Goal: Check status: Check status

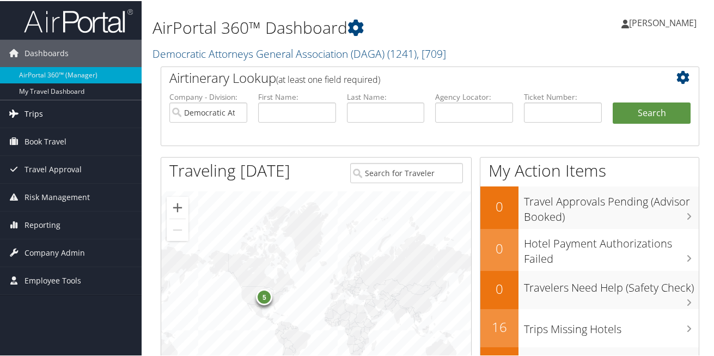
click at [28, 110] on span "Trips" at bounding box center [34, 112] width 19 height 27
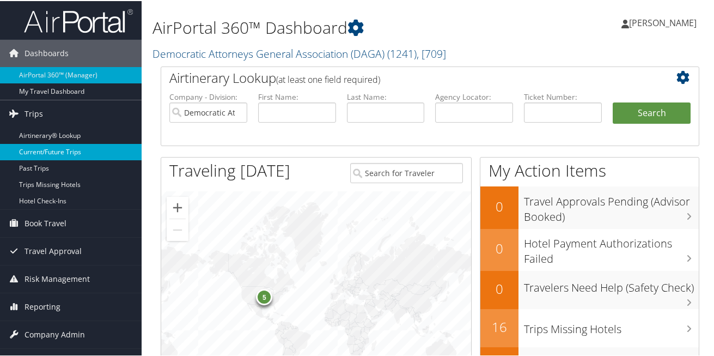
click at [45, 155] on link "Current/Future Trips" at bounding box center [71, 151] width 142 height 16
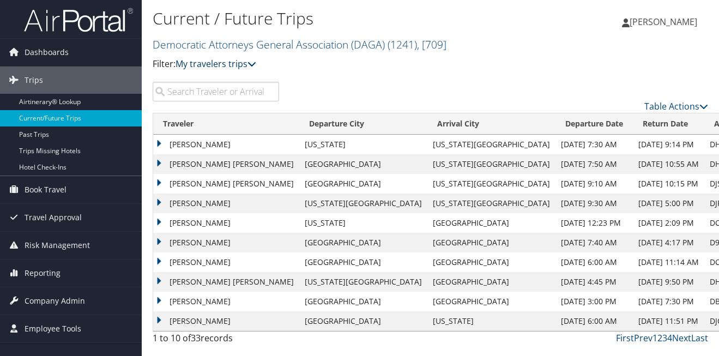
click at [222, 63] on link "My travelers trips" at bounding box center [215, 64] width 81 height 12
click at [204, 76] on link "My trips" at bounding box center [249, 81] width 143 height 19
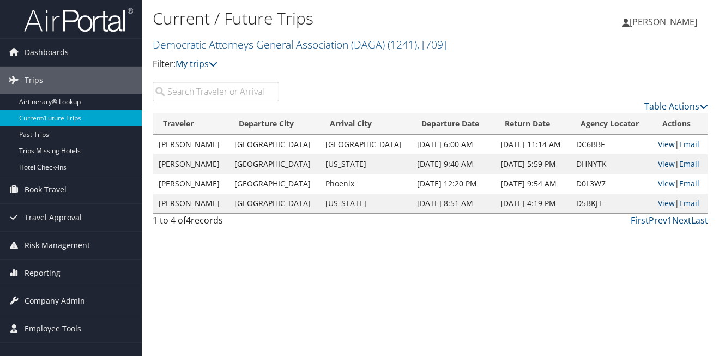
click at [658, 144] on link "View" at bounding box center [666, 144] width 17 height 10
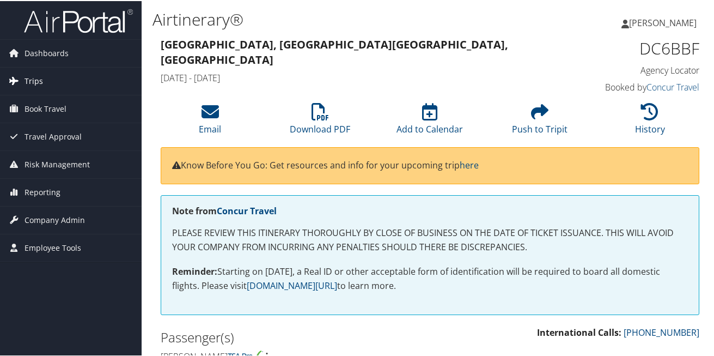
click at [34, 83] on span "Trips" at bounding box center [34, 79] width 19 height 27
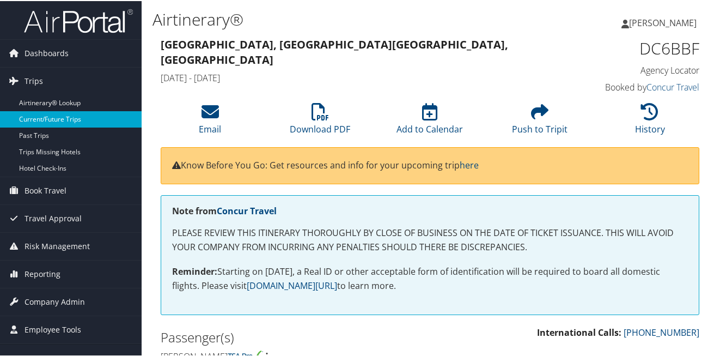
click at [52, 124] on link "Current/Future Trips" at bounding box center [71, 118] width 142 height 16
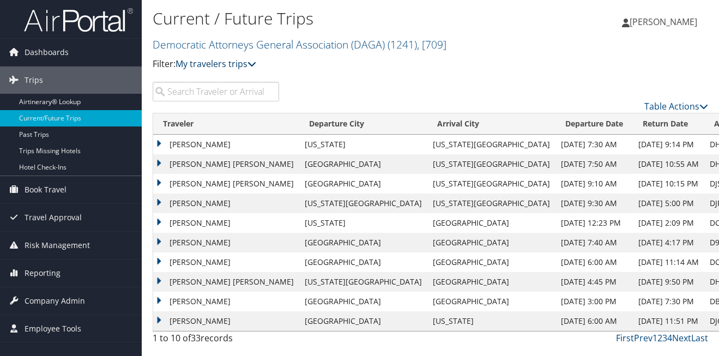
click at [230, 65] on link "My travelers trips" at bounding box center [215, 64] width 81 height 12
click at [225, 80] on link "My trips" at bounding box center [249, 81] width 143 height 19
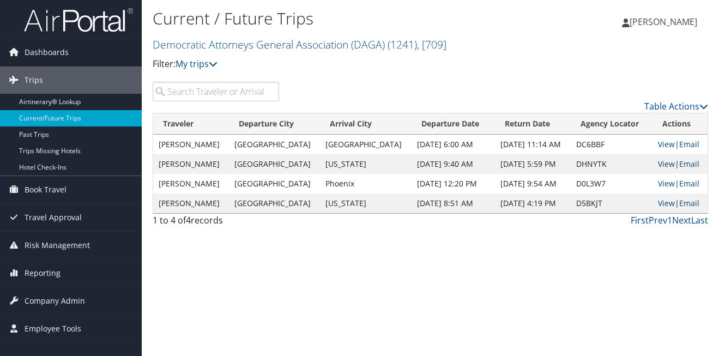
click at [664, 162] on link "View" at bounding box center [666, 164] width 17 height 10
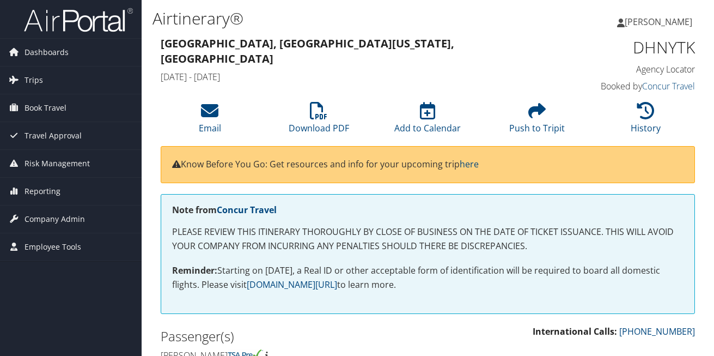
scroll to position [55, 0]
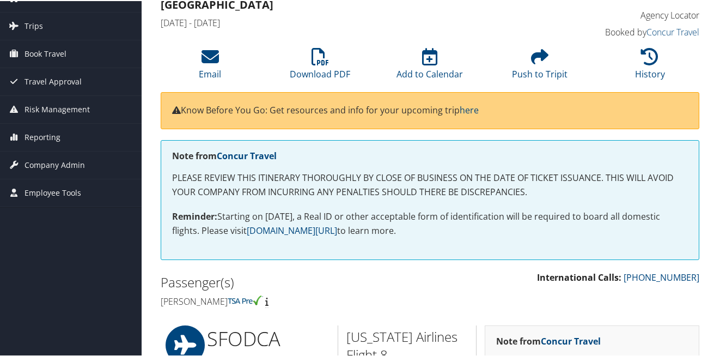
click at [708, 95] on html "Menu Dashboards ► AirPortal 360™ (Manager) My Travel Dashboard Trips ► Airtiner…" at bounding box center [359, 123] width 719 height 356
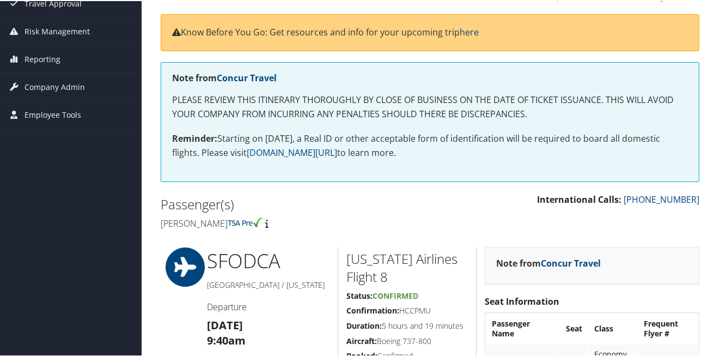
scroll to position [117, 0]
